Goal: Task Accomplishment & Management: Manage account settings

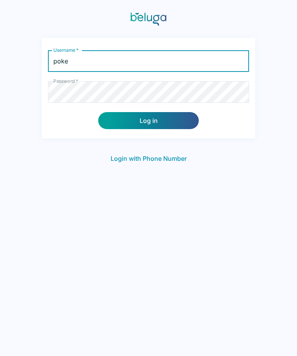
type input "poke"
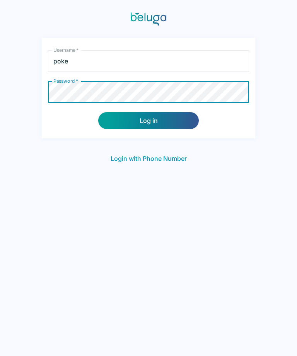
click at [150, 120] on button "Log in" at bounding box center [148, 120] width 101 height 17
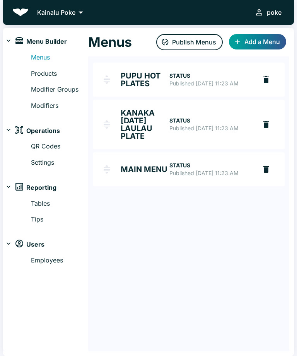
click at [254, 44] on button "Add a Menu" at bounding box center [257, 41] width 57 height 15
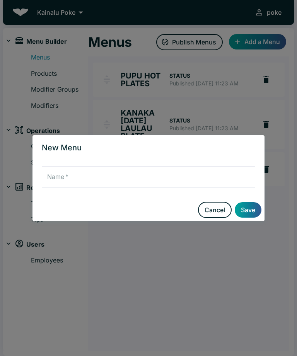
click at [217, 213] on button "Cancel" at bounding box center [215, 210] width 34 height 16
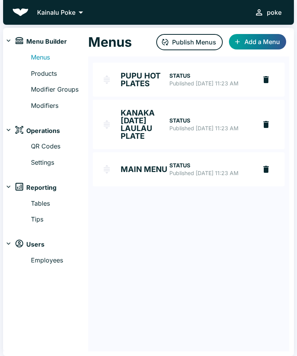
click at [55, 106] on link "Modifiers" at bounding box center [59, 106] width 57 height 10
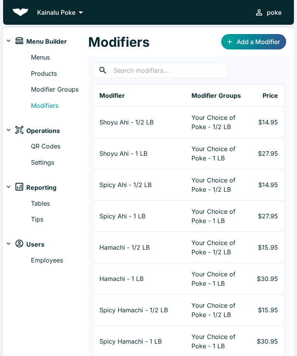
click at [154, 70] on input "text" at bounding box center [171, 70] width 114 height 15
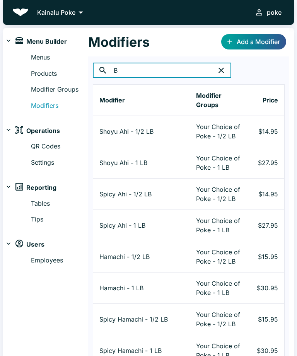
type input "B"
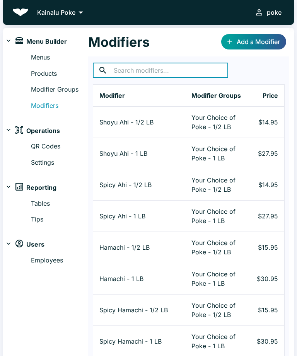
click at [48, 92] on link "Modifier Groups" at bounding box center [59, 90] width 57 height 10
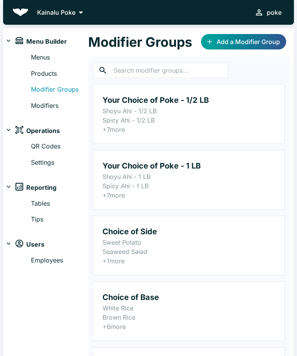
click at [47, 71] on link "Products" at bounding box center [59, 74] width 57 height 10
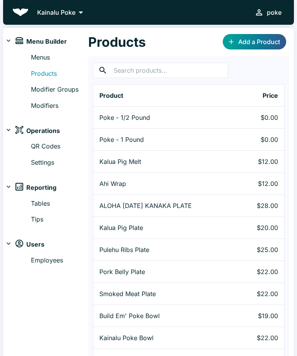
click at [42, 61] on link "Menus" at bounding box center [59, 58] width 57 height 10
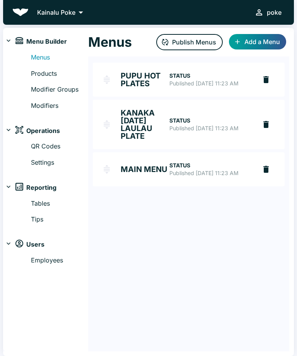
click at [256, 42] on button "Add a Menu" at bounding box center [257, 41] width 57 height 15
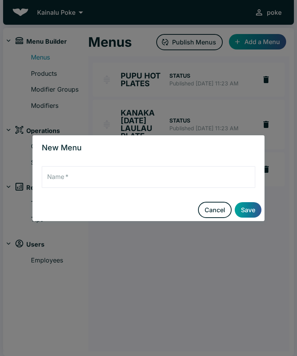
click at [99, 171] on input "Name   *" at bounding box center [148, 177] width 213 height 22
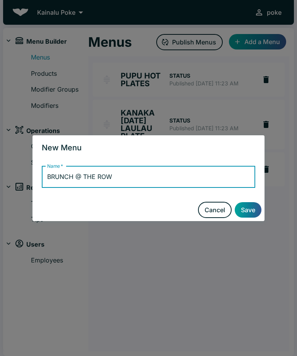
type input "BRUNCH @ THE ROW"
click at [256, 207] on button "Save" at bounding box center [248, 209] width 27 height 15
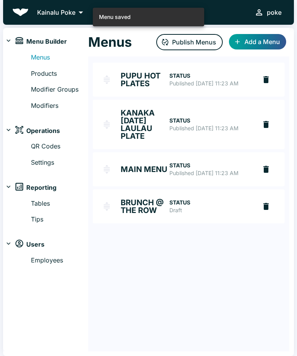
click at [138, 214] on h2 "BRUNCH @ THE ROW" at bounding box center [145, 206] width 49 height 15
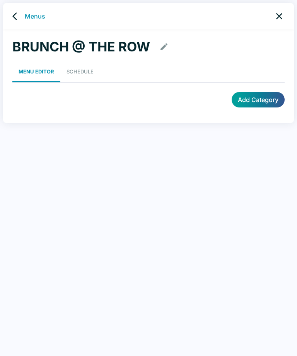
click at [260, 101] on button "Add Category" at bounding box center [258, 99] width 53 height 15
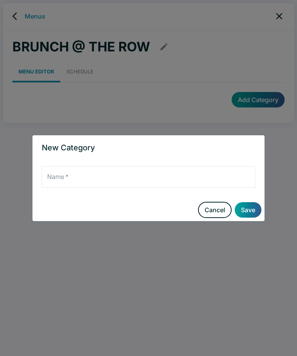
click at [222, 216] on button "Cancel" at bounding box center [215, 210] width 34 height 16
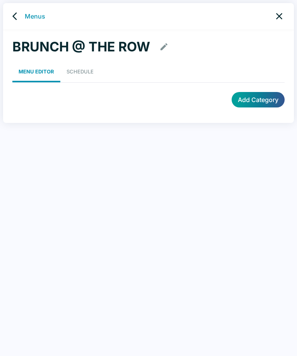
click at [254, 99] on button "Add Category" at bounding box center [258, 99] width 53 height 15
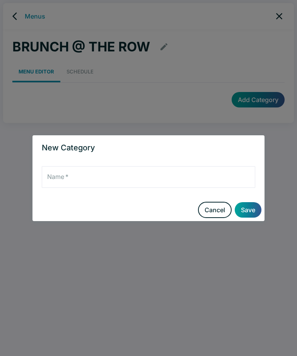
click at [208, 212] on button "Cancel" at bounding box center [215, 210] width 34 height 16
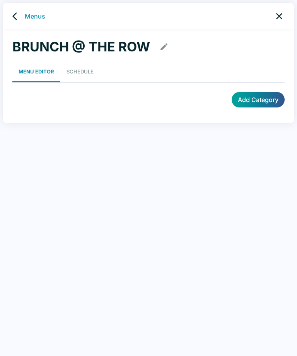
click at [20, 17] on icon "back" at bounding box center [16, 16] width 9 height 9
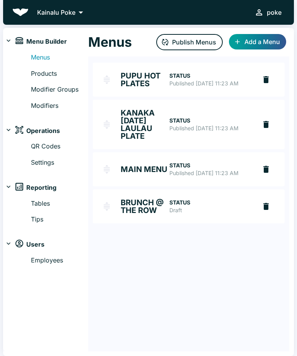
click at [139, 214] on h2 "BRUNCH @ THE ROW" at bounding box center [145, 206] width 49 height 15
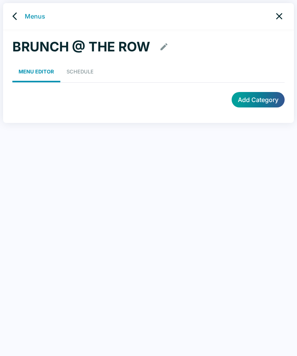
click at [80, 79] on link "Schedule" at bounding box center [79, 71] width 39 height 21
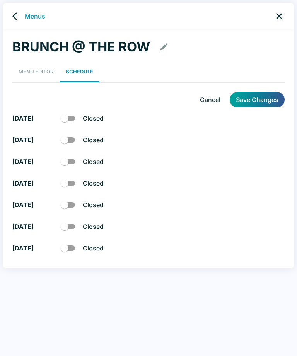
click at [72, 252] on input "checkbox" at bounding box center [65, 248] width 44 height 15
checkbox input "true"
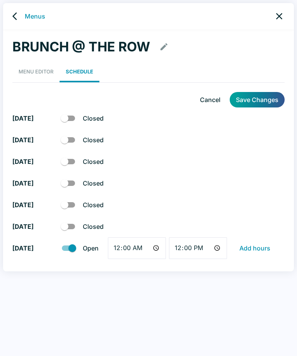
click at [147, 248] on input "00:00" at bounding box center [137, 248] width 58 height 22
type input "22:00"
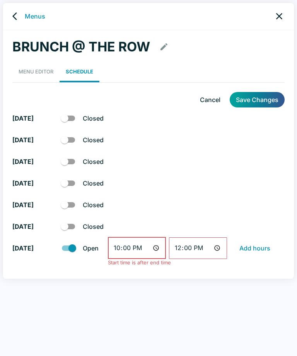
click at [212, 247] on input "12:00" at bounding box center [198, 248] width 58 height 22
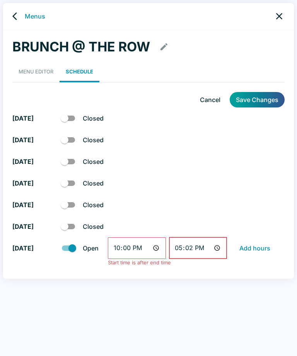
type input "17:00"
click at [258, 251] on button "Add hours" at bounding box center [254, 248] width 37 height 15
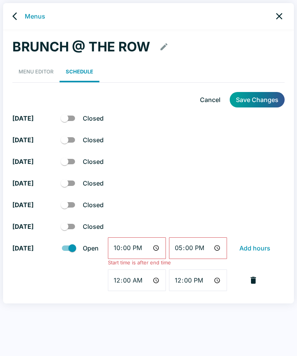
click at [249, 201] on div "[DATE] Closed" at bounding box center [148, 205] width 272 height 22
click at [259, 279] on button "button" at bounding box center [253, 280] width 15 height 15
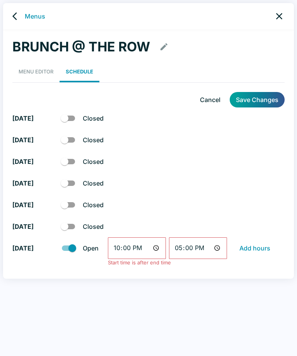
click at [259, 99] on button "Save Changes" at bounding box center [257, 99] width 55 height 15
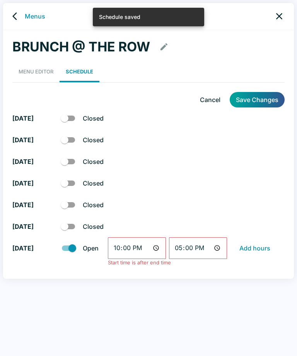
click at [39, 71] on link "Menu Editor" at bounding box center [35, 71] width 47 height 21
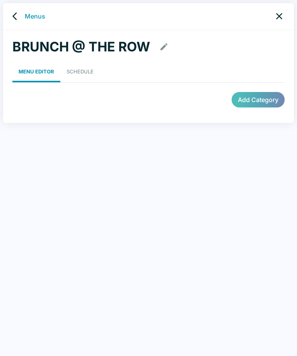
click at [261, 102] on button "Add Category" at bounding box center [258, 99] width 53 height 15
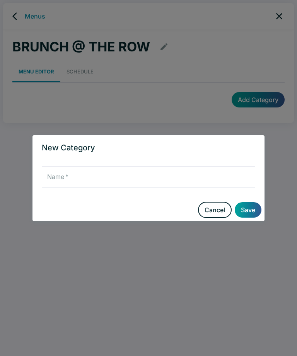
click at [70, 178] on input "Name   *" at bounding box center [148, 177] width 213 height 22
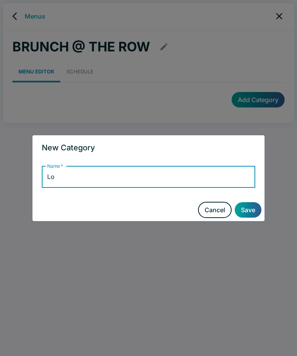
type input "L"
click at [217, 213] on button "Cancel" at bounding box center [215, 210] width 34 height 16
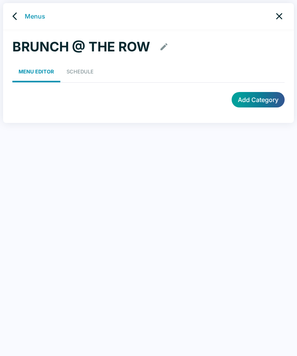
click at [167, 45] on icon "button" at bounding box center [163, 46] width 7 height 7
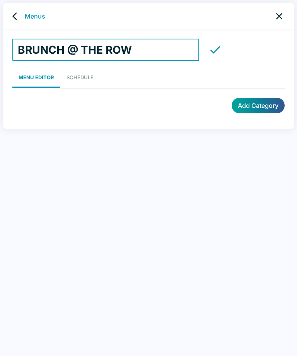
click at [31, 12] on link "Menus" at bounding box center [35, 16] width 20 height 9
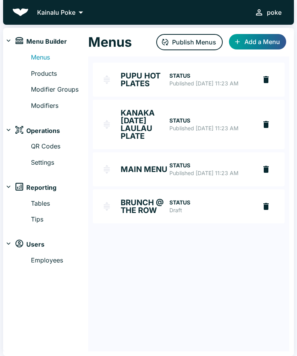
click at [48, 72] on link "Products" at bounding box center [59, 74] width 57 height 10
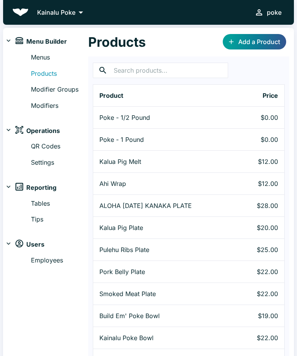
click at [138, 67] on input "text" at bounding box center [171, 70] width 114 height 15
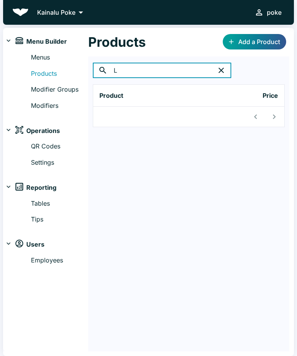
type input "L"
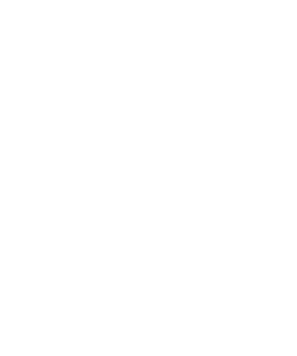
scroll to position [884, 0]
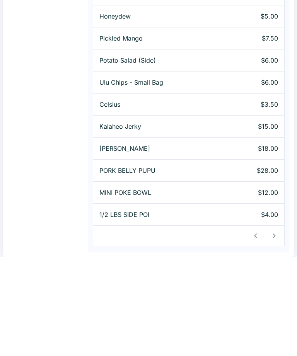
click at [275, 326] on div at bounding box center [264, 335] width 37 height 19
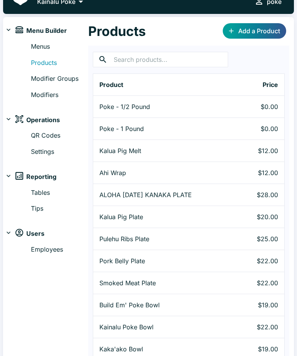
scroll to position [0, 0]
